Goal: Navigation & Orientation: Understand site structure

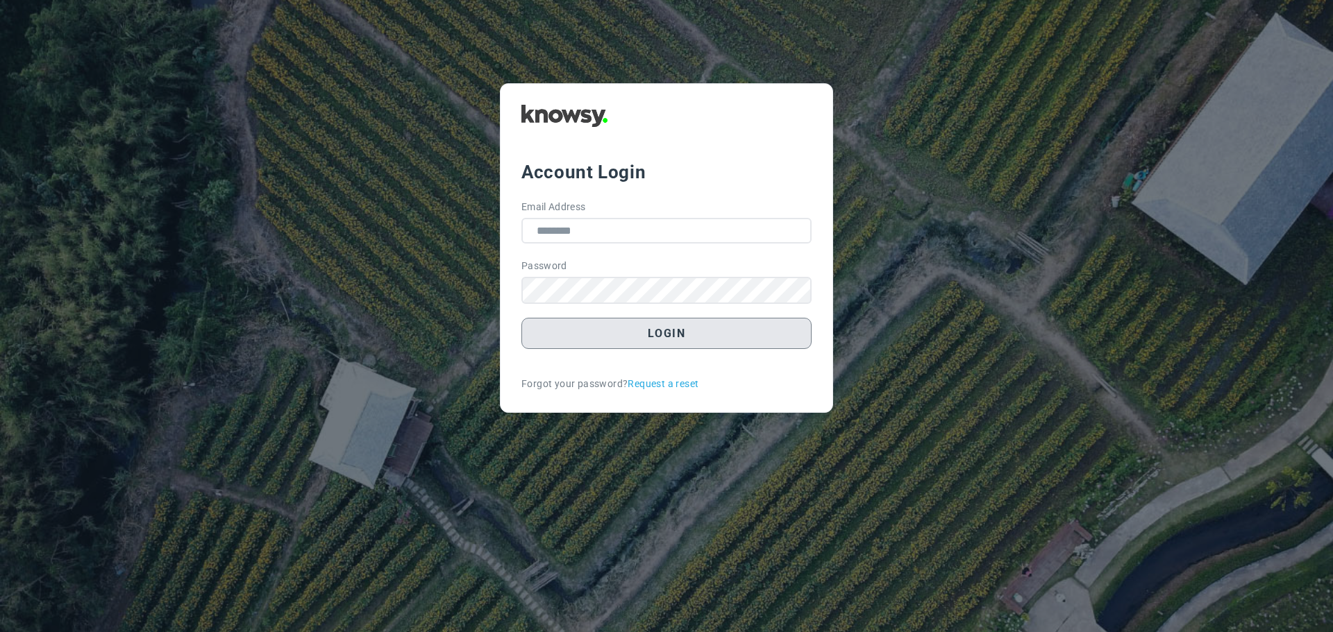
type input "**********"
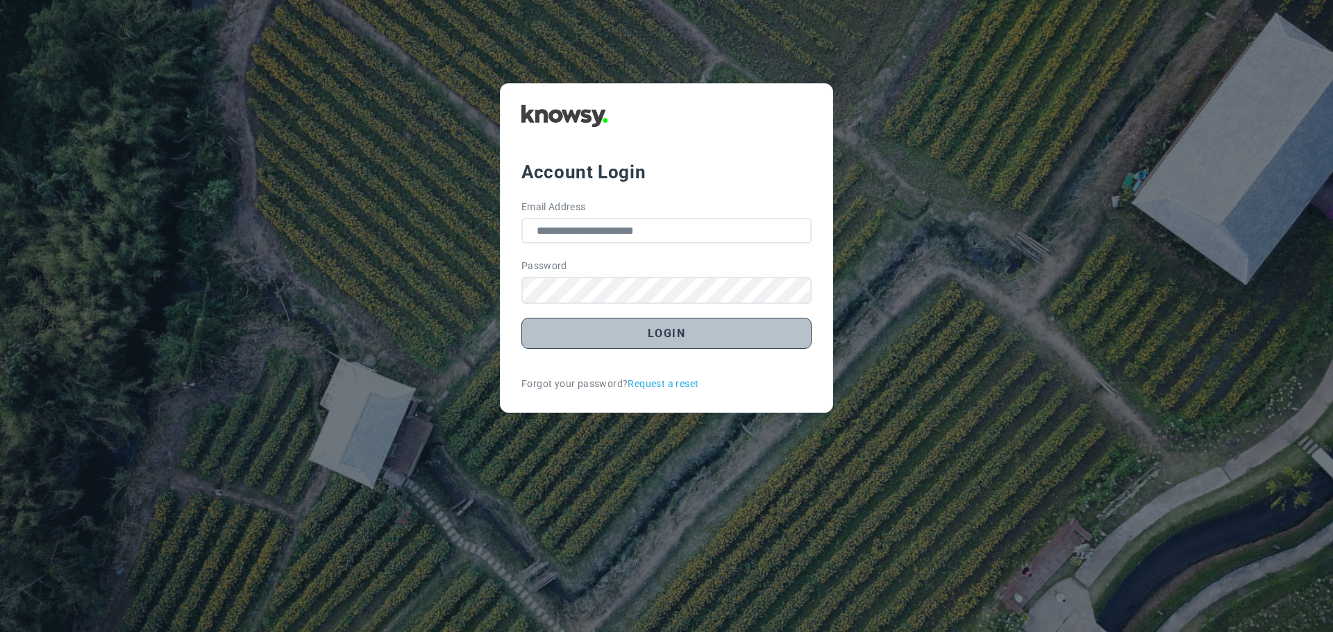
click at [662, 335] on button "Login" at bounding box center [666, 333] width 290 height 31
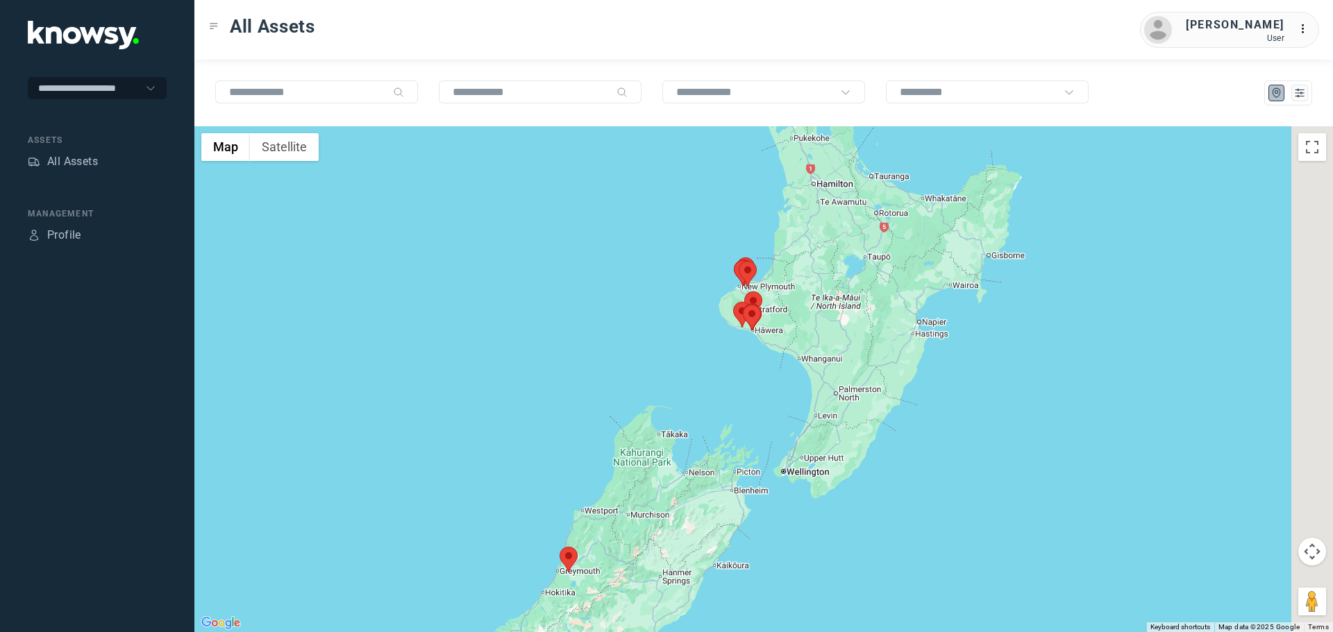
drag, startPoint x: 872, startPoint y: 251, endPoint x: 723, endPoint y: 310, distance: 160.2
click at [730, 309] on div at bounding box center [763, 379] width 1138 height 506
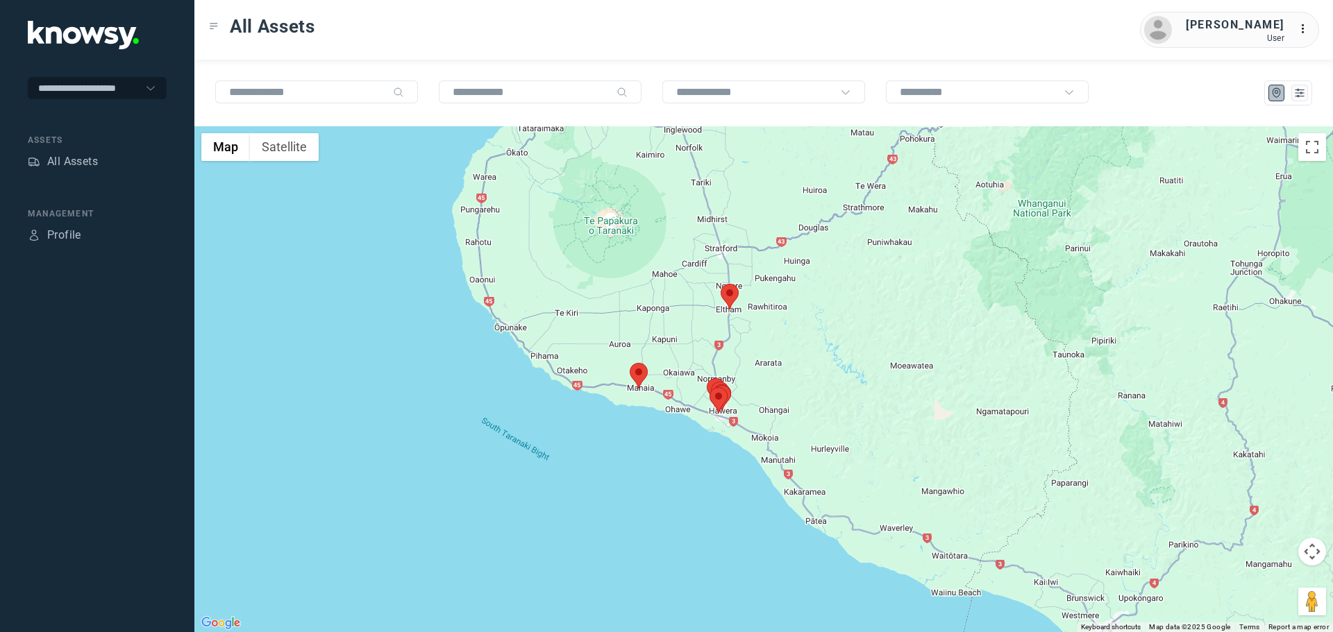
click at [721, 284] on area at bounding box center [721, 284] width 0 height 0
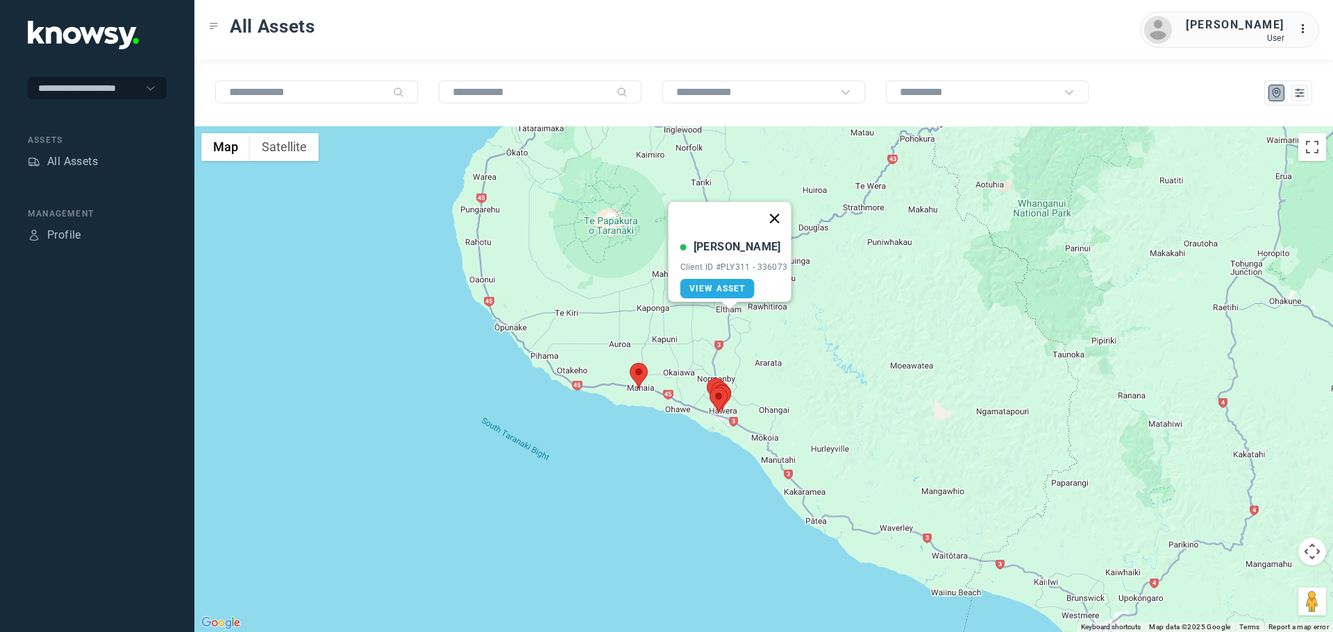
click at [778, 206] on button "Close" at bounding box center [773, 218] width 33 height 33
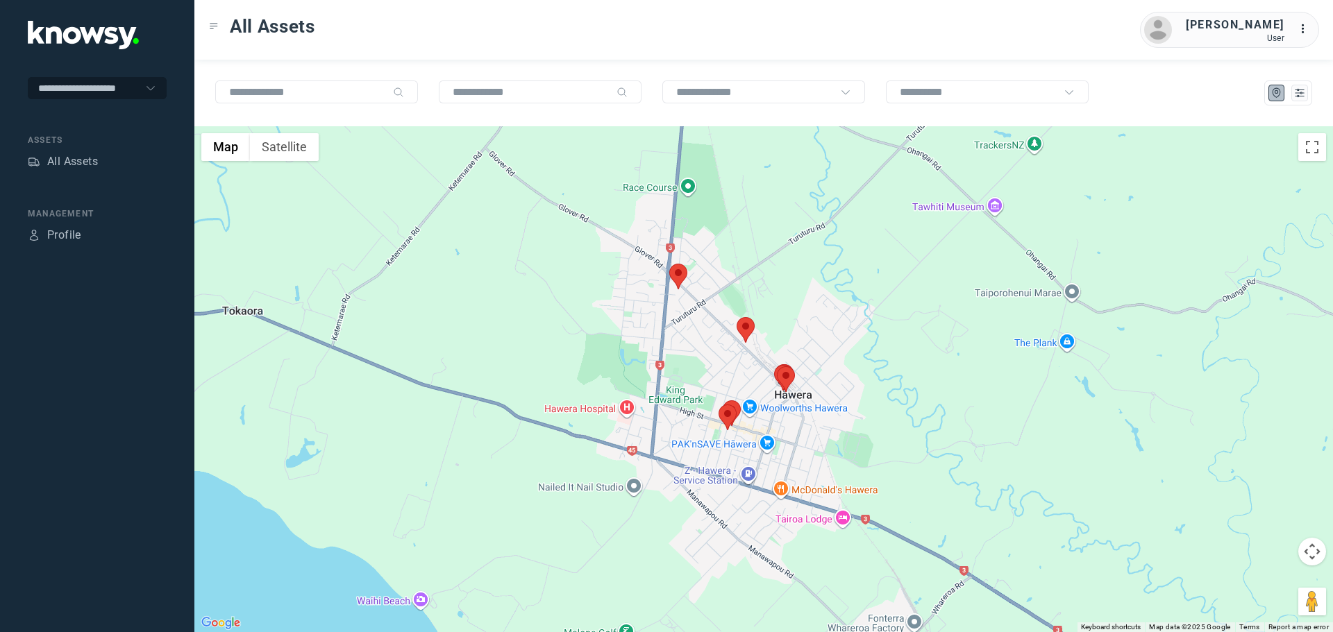
drag, startPoint x: 715, startPoint y: 303, endPoint x: 698, endPoint y: 306, distance: 16.9
click at [704, 308] on div at bounding box center [763, 379] width 1138 height 506
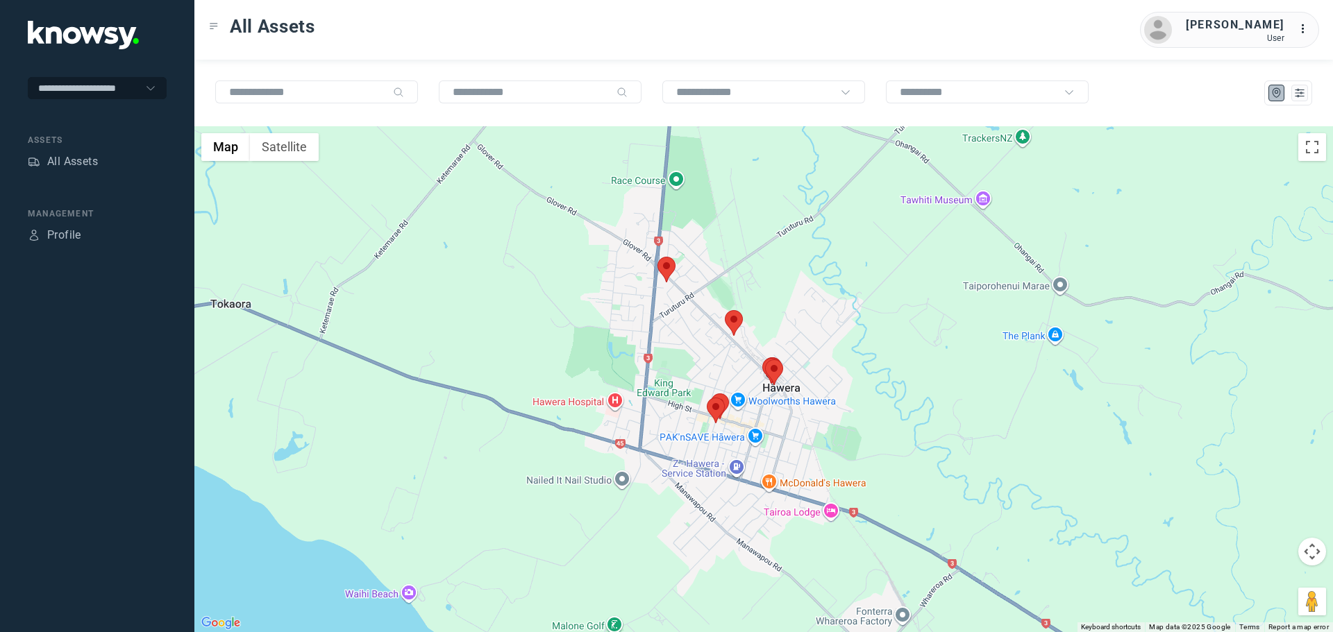
click at [657, 257] on area at bounding box center [657, 257] width 0 height 0
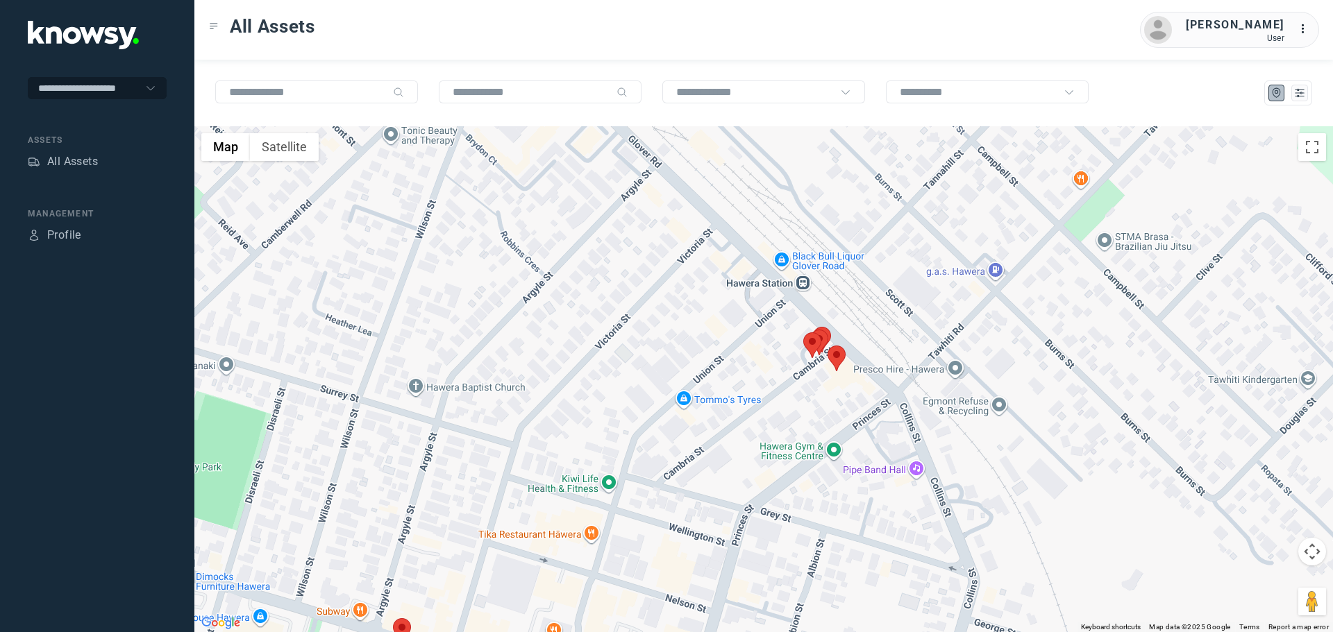
drag, startPoint x: 693, startPoint y: 504, endPoint x: 756, endPoint y: 431, distance: 96.0
click at [741, 439] on div at bounding box center [763, 379] width 1138 height 506
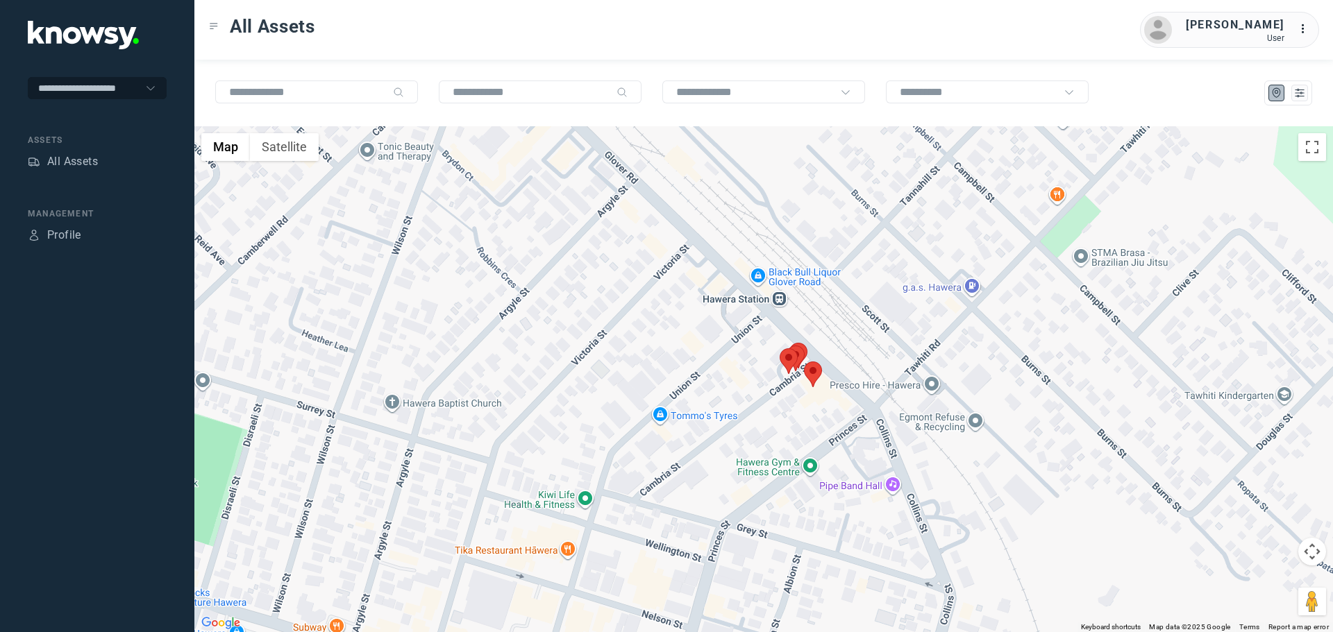
drag, startPoint x: 834, startPoint y: 371, endPoint x: 777, endPoint y: 408, distance: 67.8
click at [780, 410] on div at bounding box center [763, 379] width 1138 height 506
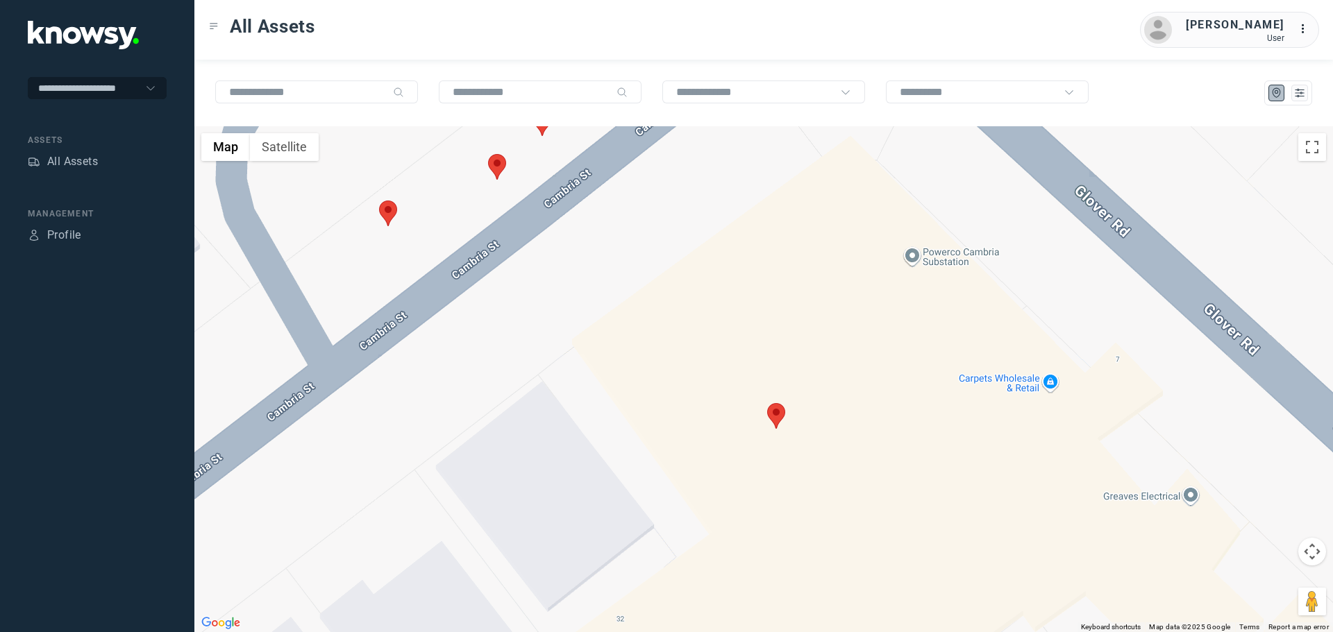
click at [767, 403] on area at bounding box center [767, 403] width 0 height 0
drag, startPoint x: 827, startPoint y: 330, endPoint x: 820, endPoint y: 332, distance: 7.1
click at [827, 330] on button "Close" at bounding box center [821, 337] width 33 height 33
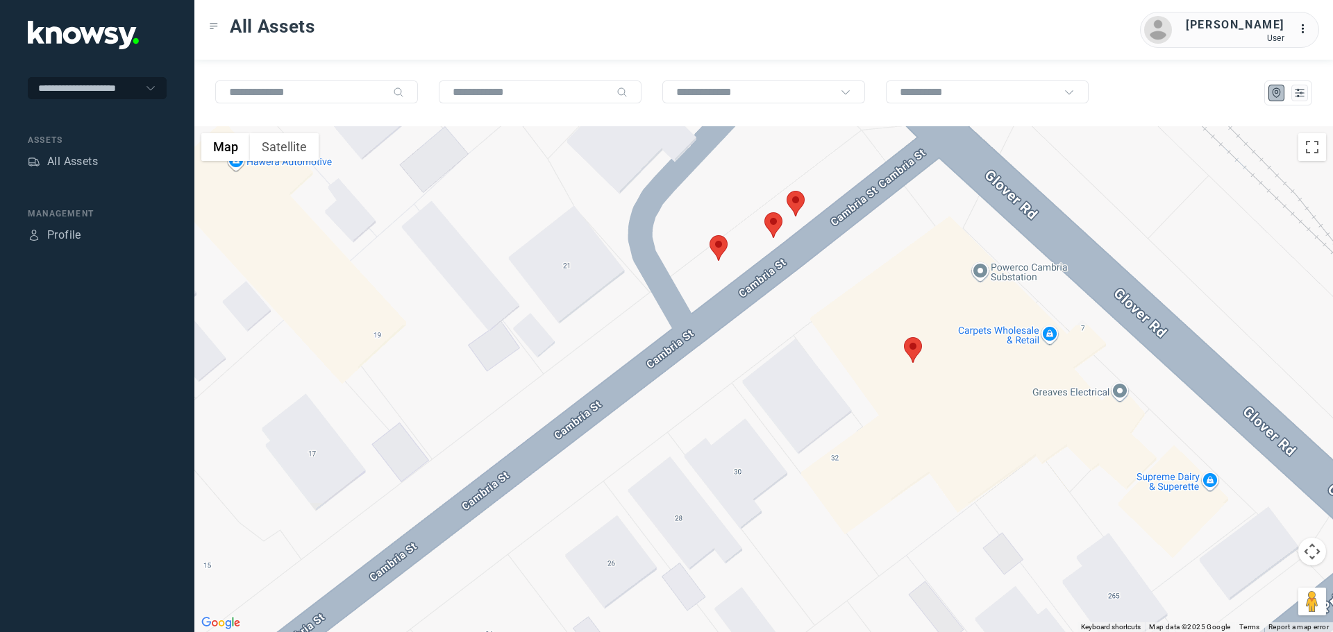
drag, startPoint x: 553, startPoint y: 399, endPoint x: 791, endPoint y: 305, distance: 256.1
click at [813, 295] on div at bounding box center [763, 379] width 1138 height 506
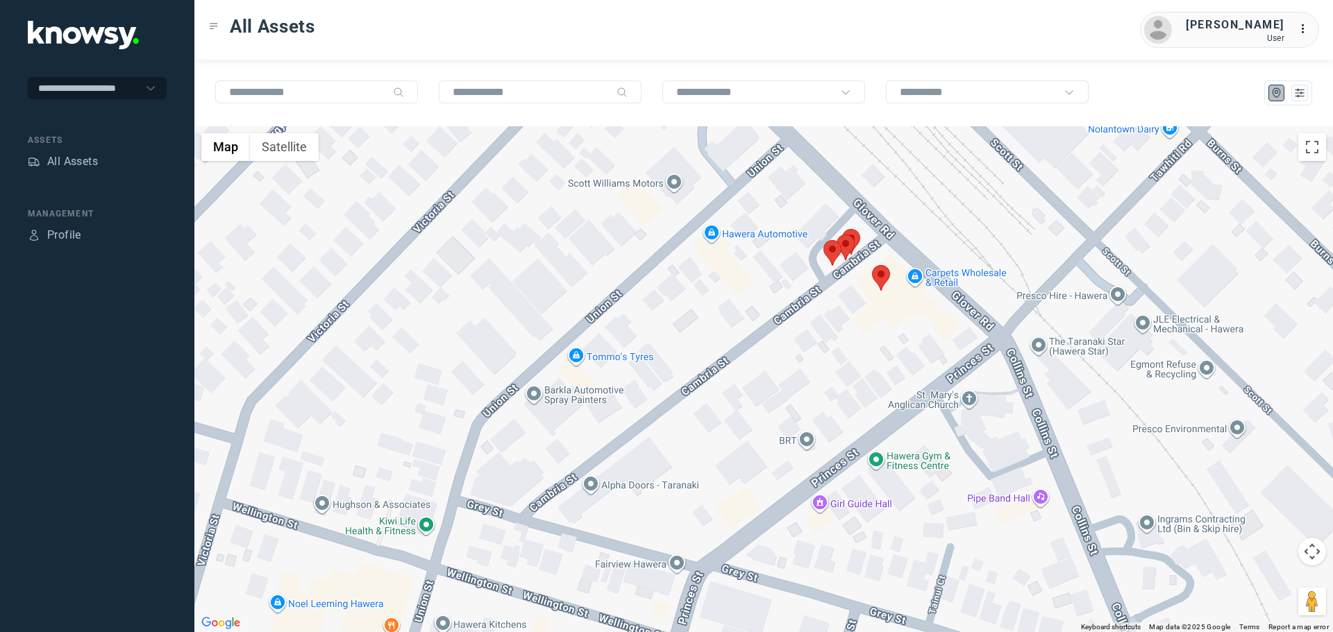
drag, startPoint x: 682, startPoint y: 438, endPoint x: 806, endPoint y: 302, distance: 183.8
click at [804, 306] on div at bounding box center [763, 379] width 1138 height 506
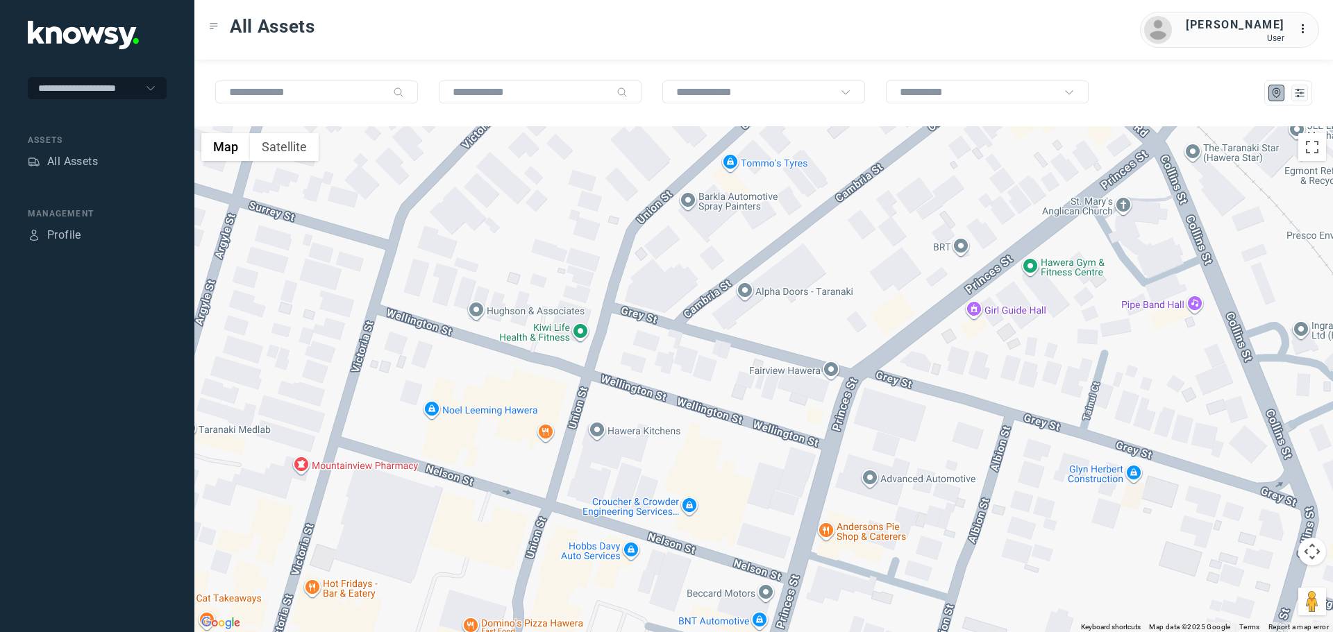
drag, startPoint x: 736, startPoint y: 432, endPoint x: 776, endPoint y: 333, distance: 106.5
click at [775, 339] on div at bounding box center [763, 379] width 1138 height 506
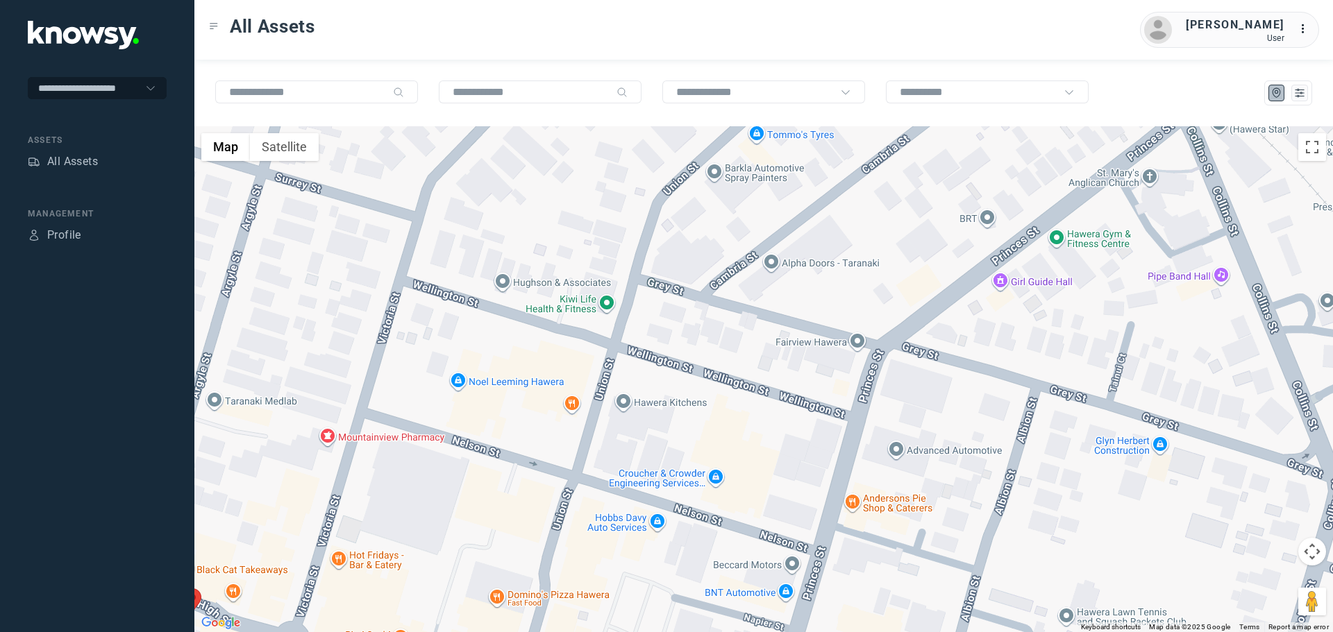
drag, startPoint x: 764, startPoint y: 400, endPoint x: 838, endPoint y: 319, distance: 109.1
click at [839, 322] on div at bounding box center [763, 379] width 1138 height 506
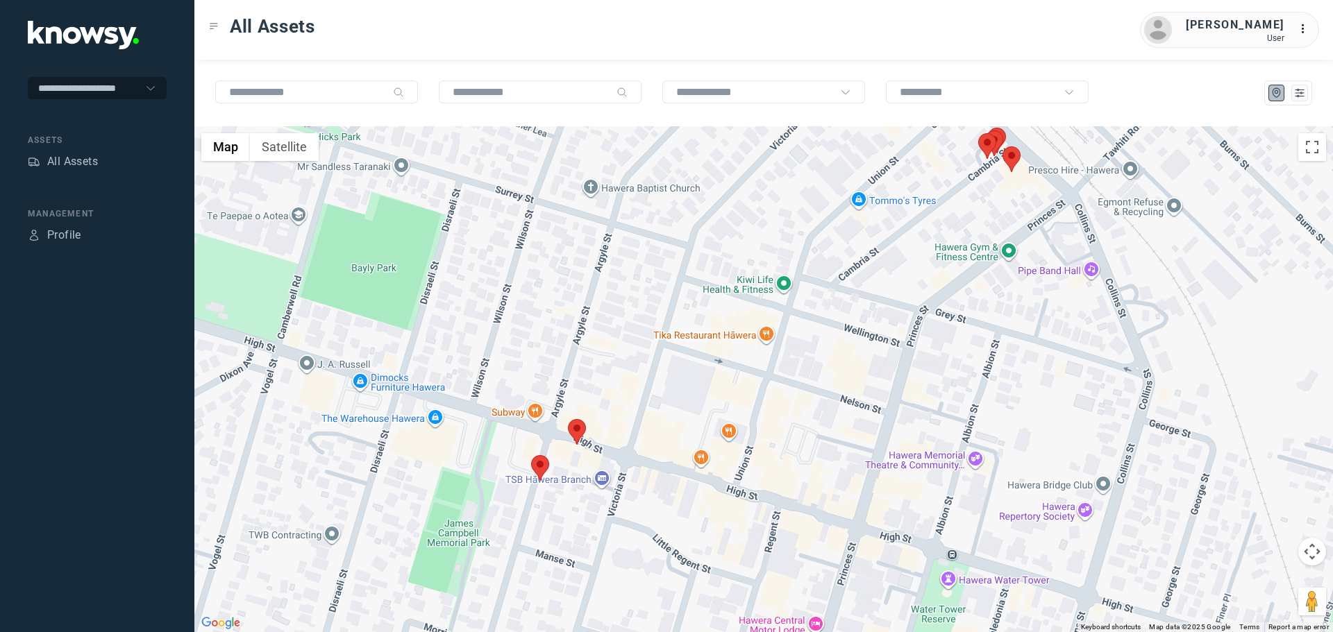
drag, startPoint x: 485, startPoint y: 453, endPoint x: 523, endPoint y: 463, distance: 40.2
click at [523, 463] on div at bounding box center [763, 379] width 1138 height 506
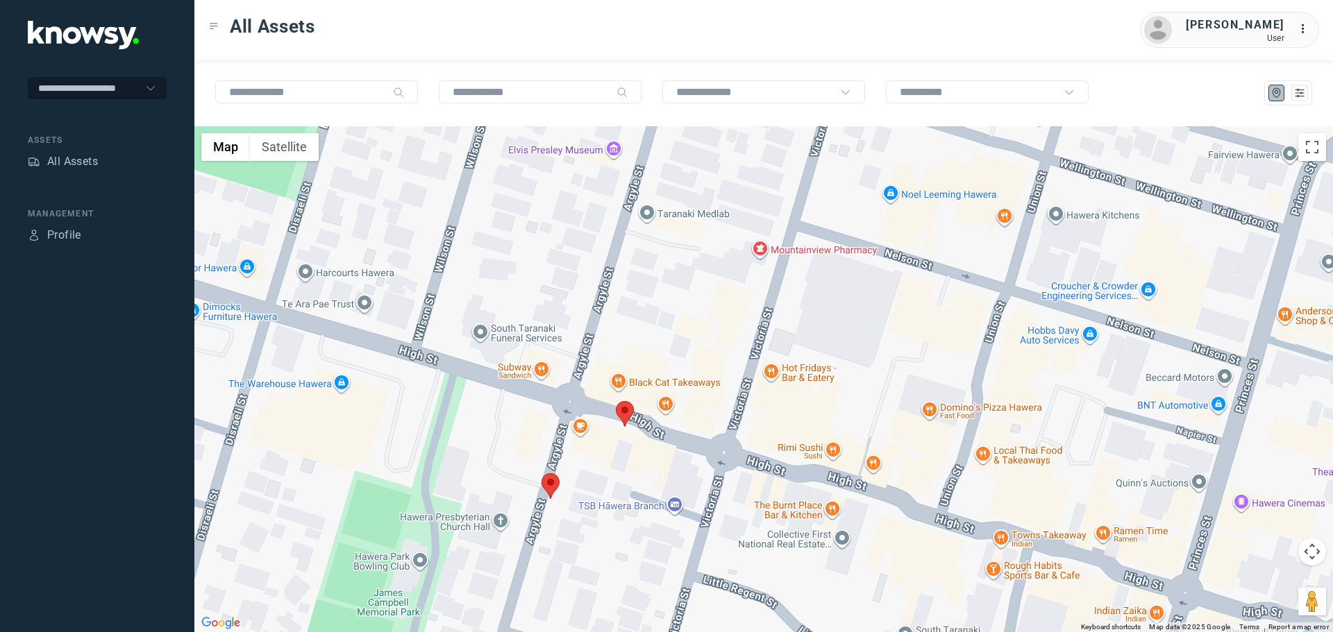
click at [541, 473] on area at bounding box center [541, 473] width 0 height 0
click at [599, 399] on button "Close" at bounding box center [595, 407] width 33 height 33
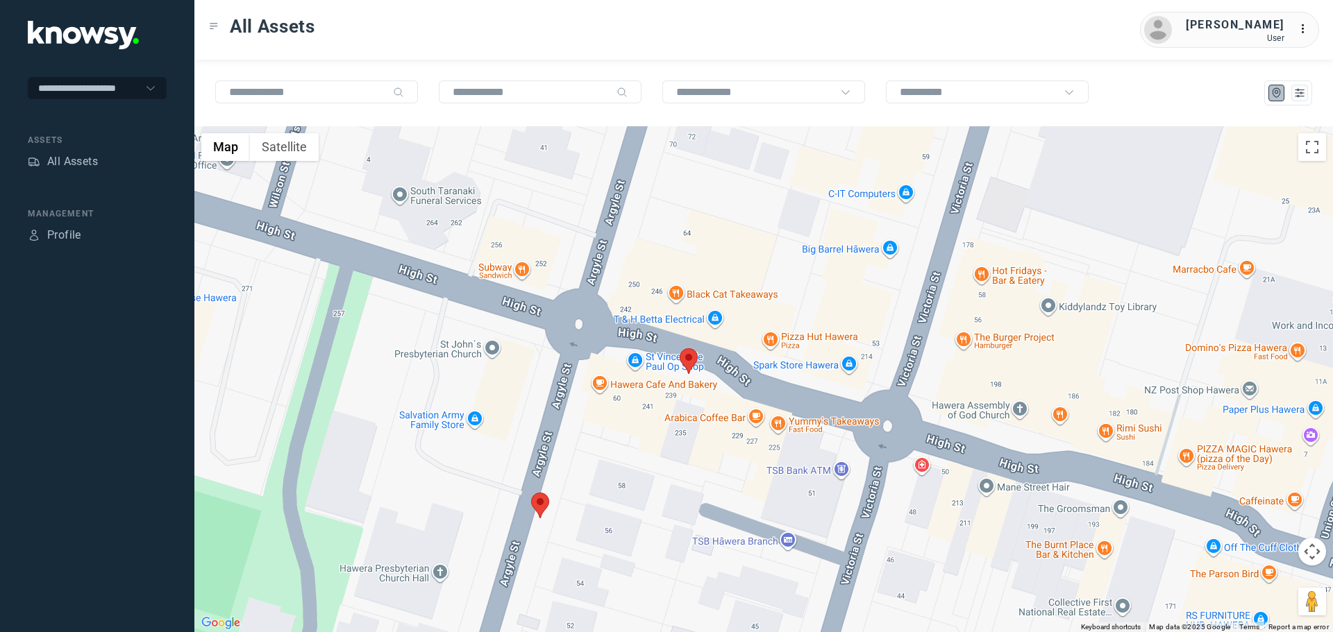
click at [680, 348] on area at bounding box center [680, 348] width 0 height 0
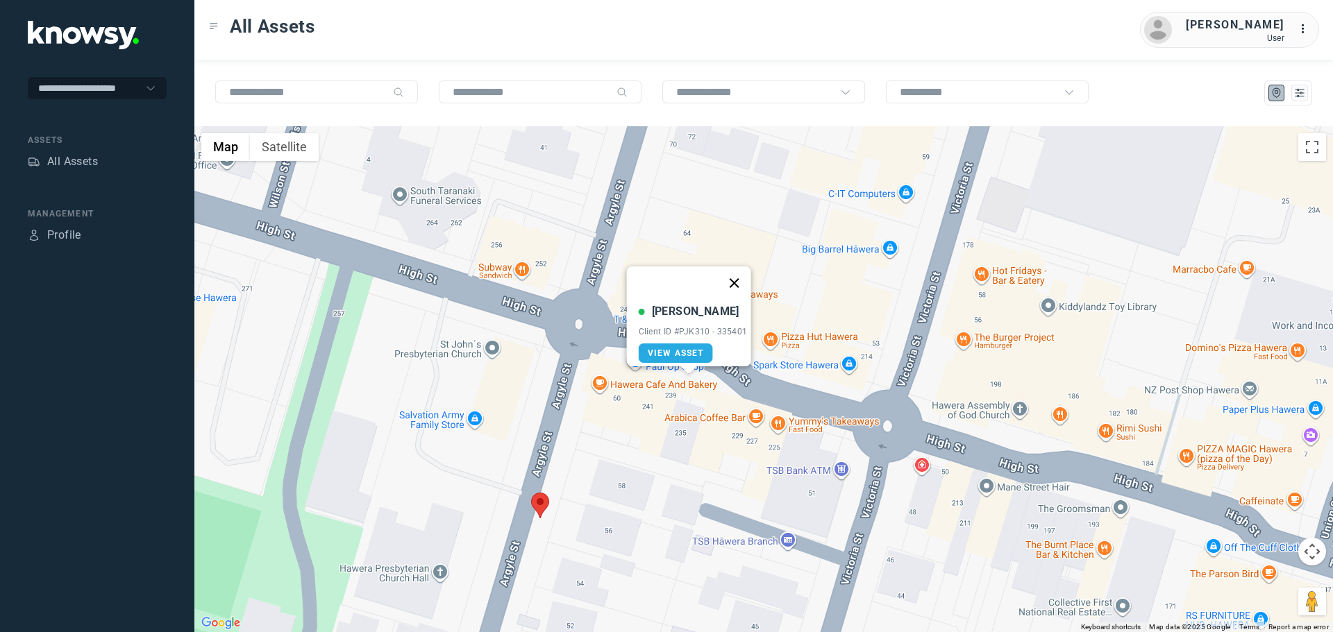
click at [740, 272] on button "Close" at bounding box center [733, 283] width 33 height 33
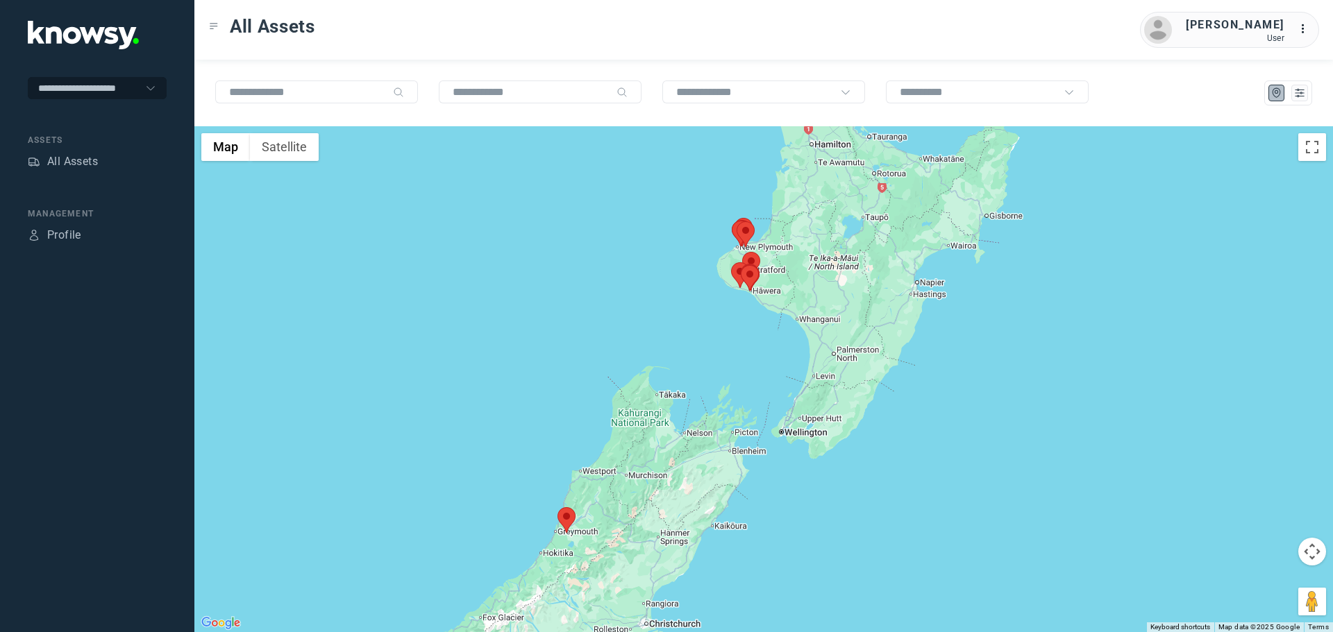
drag, startPoint x: 850, startPoint y: 272, endPoint x: 740, endPoint y: 277, distance: 110.5
click at [741, 280] on div at bounding box center [750, 278] width 18 height 26
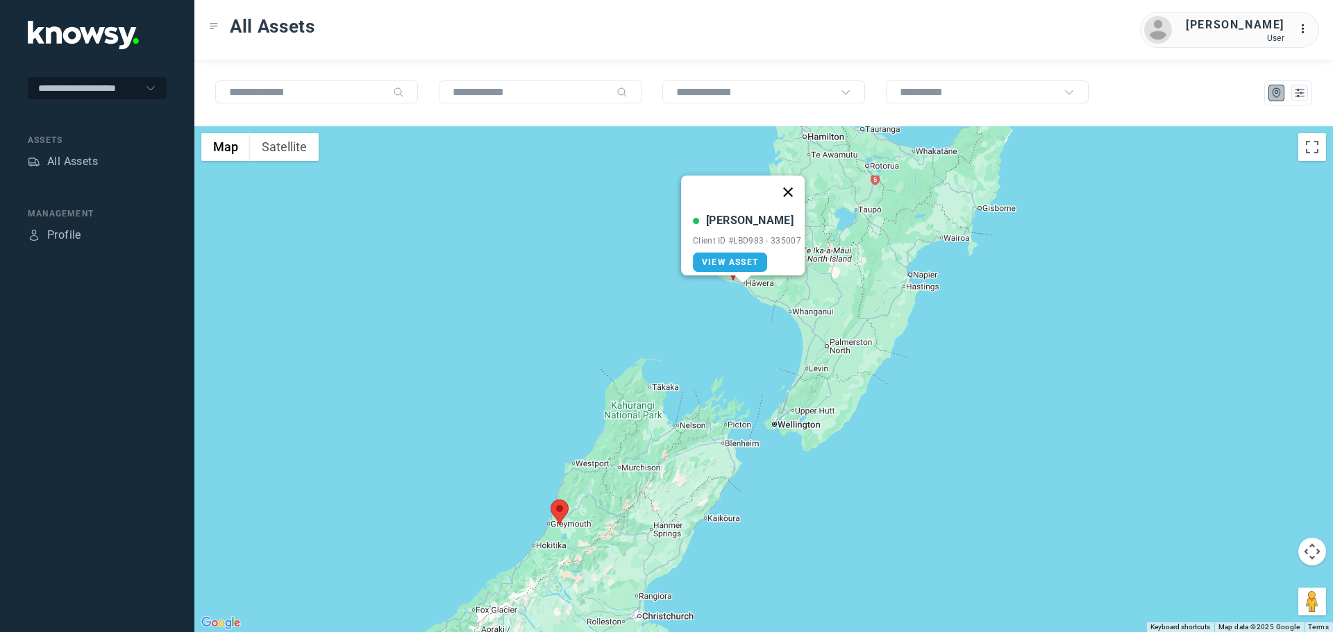
click at [793, 180] on button "Close" at bounding box center [787, 192] width 33 height 33
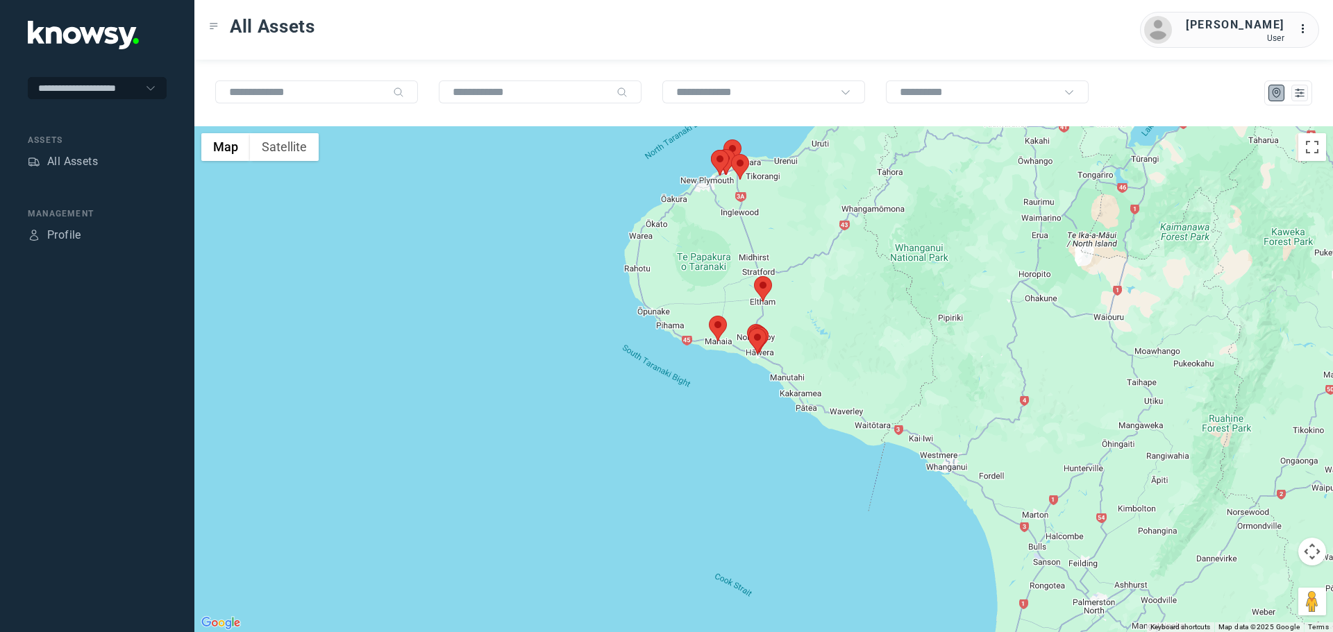
drag, startPoint x: 732, startPoint y: 214, endPoint x: 726, endPoint y: 287, distance: 73.8
click at [726, 287] on div "To navigate, press the arrow keys." at bounding box center [763, 379] width 1138 height 506
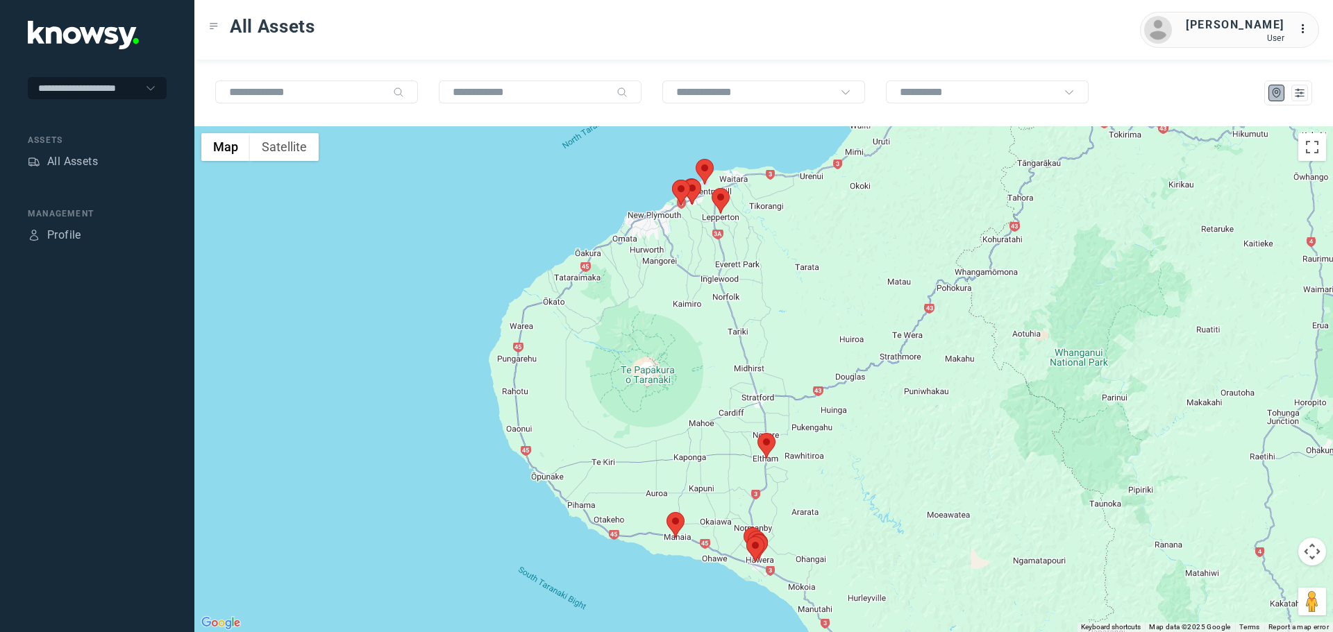
drag, startPoint x: 725, startPoint y: 259, endPoint x: 717, endPoint y: 317, distance: 58.8
click at [717, 317] on div at bounding box center [763, 379] width 1138 height 506
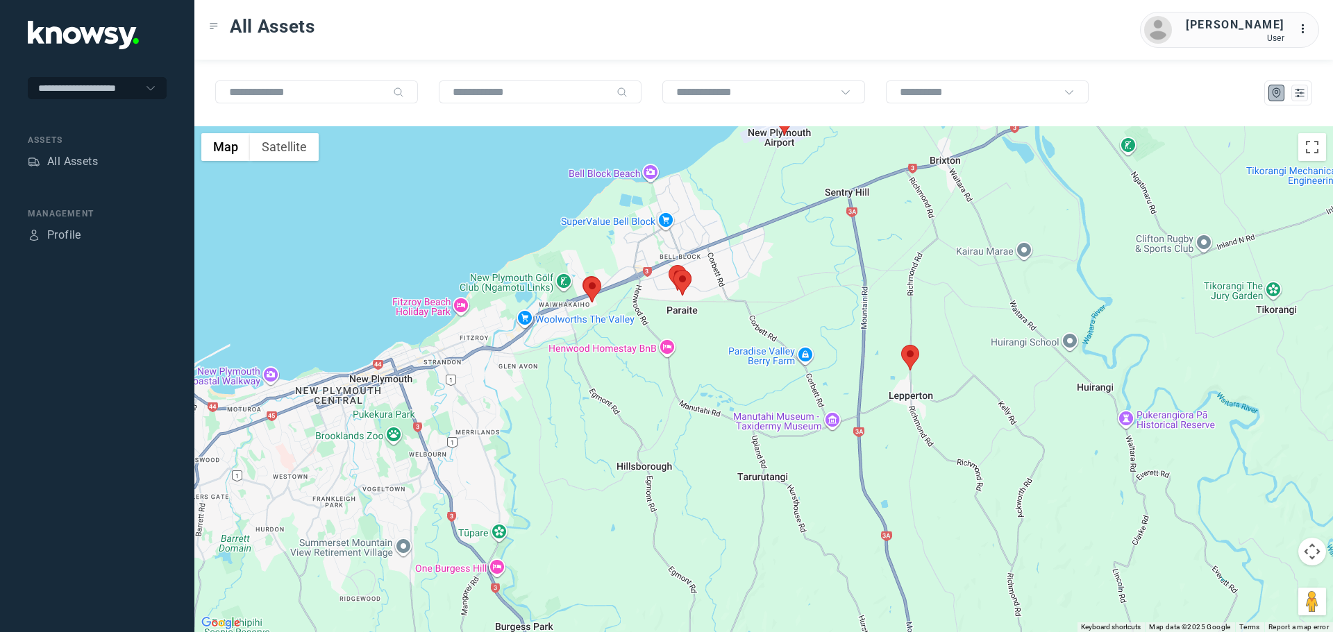
click at [673, 270] on area at bounding box center [673, 270] width 0 height 0
click at [744, 192] on button "Close" at bounding box center [729, 204] width 33 height 33
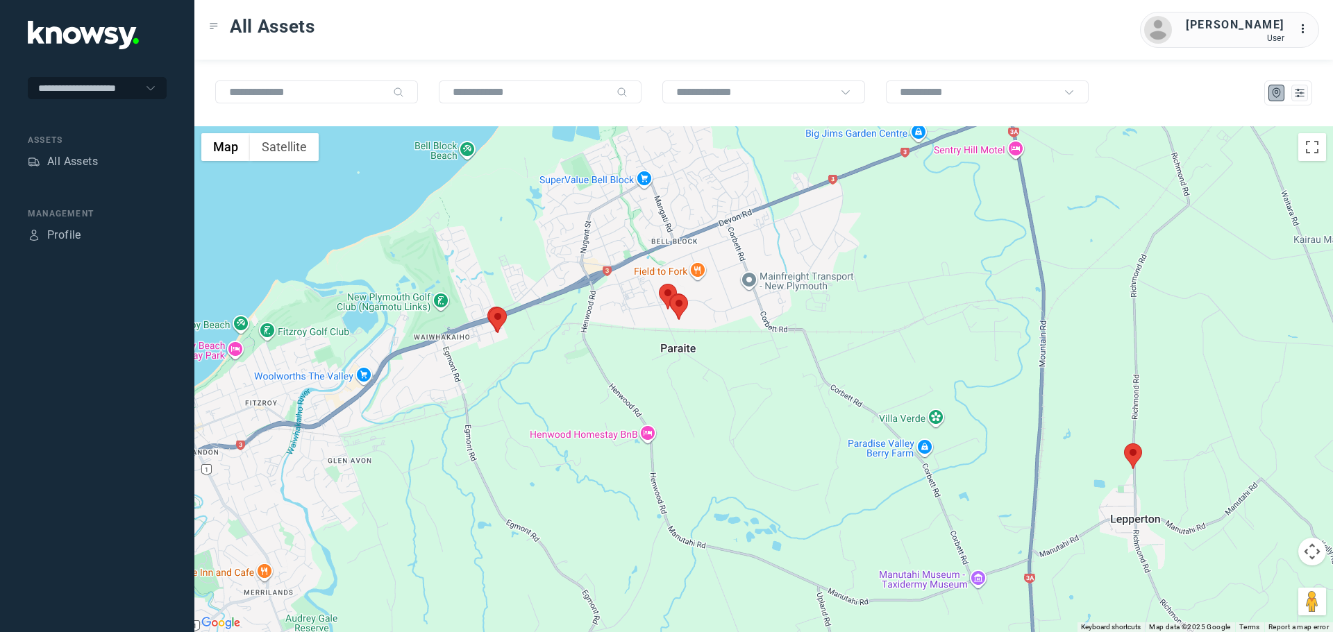
click at [1124, 444] on area at bounding box center [1124, 444] width 0 height 0
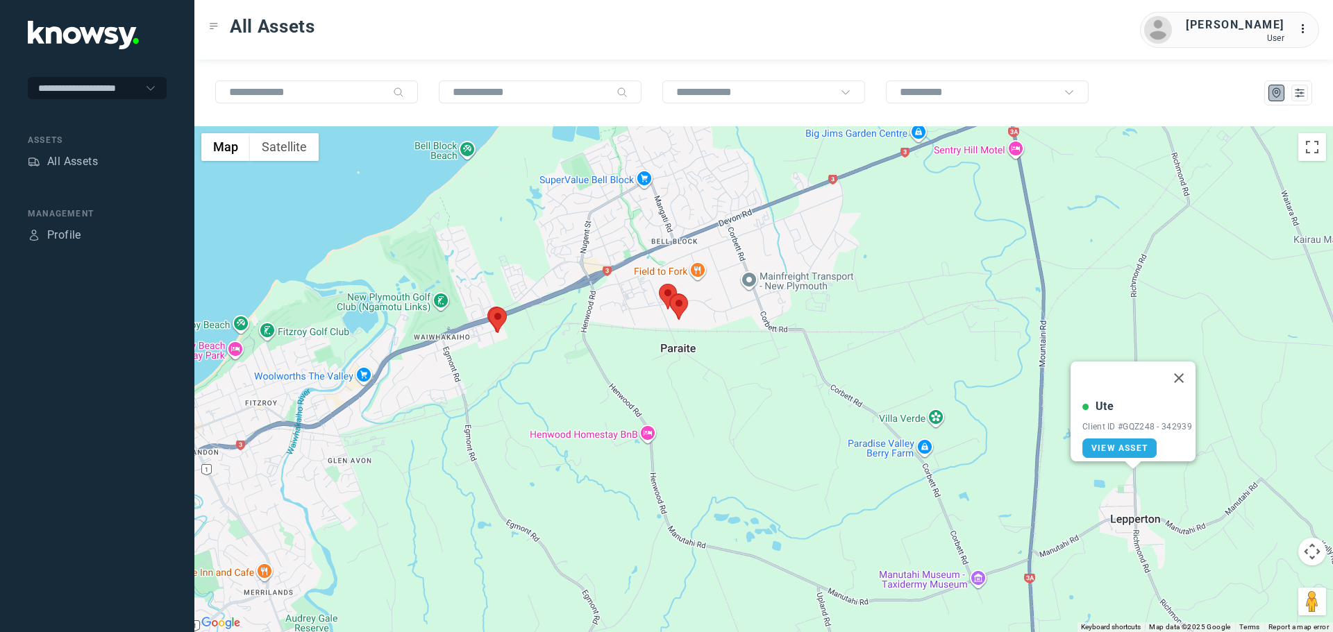
click at [1188, 366] on button "Close" at bounding box center [1178, 378] width 33 height 33
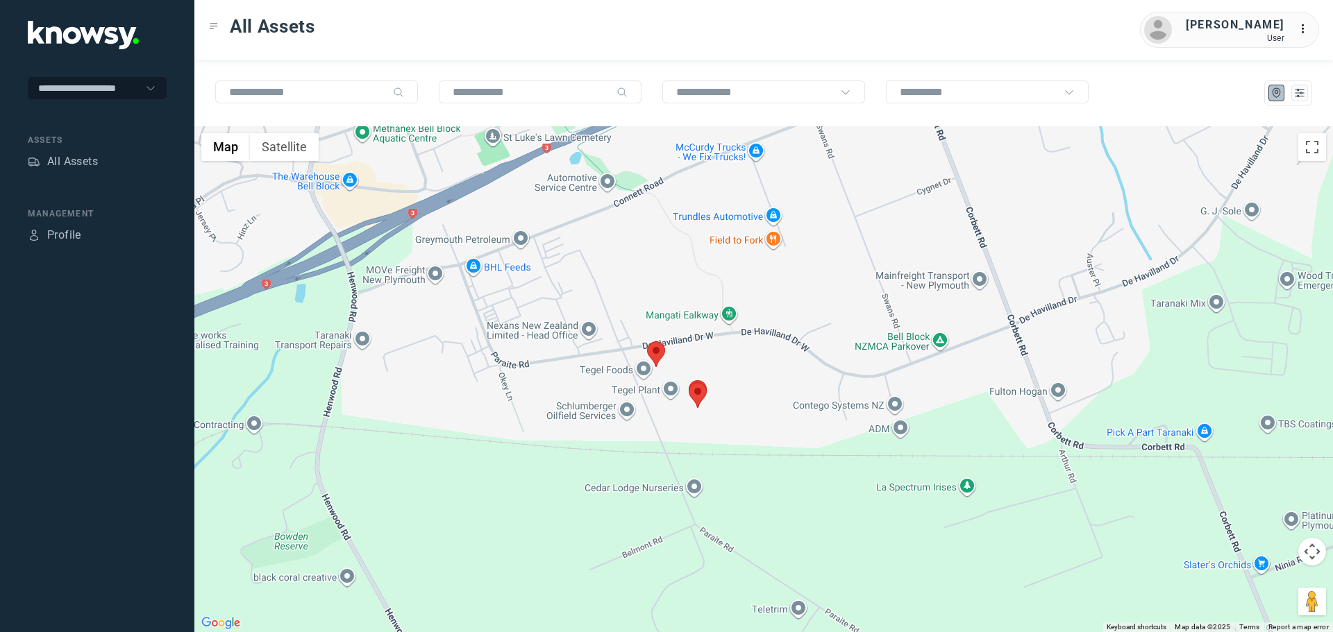
click at [647, 342] on area at bounding box center [647, 342] width 0 height 0
click at [707, 261] on button "Close" at bounding box center [700, 276] width 33 height 33
